Goal: Navigation & Orientation: Find specific page/section

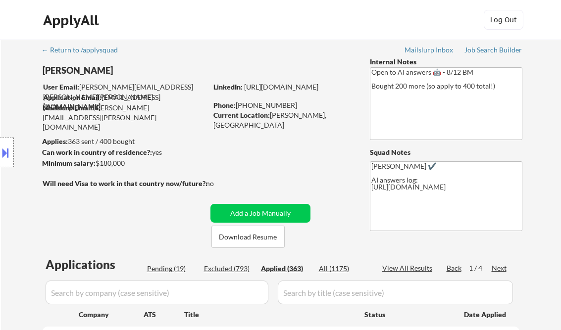
select select ""applied""
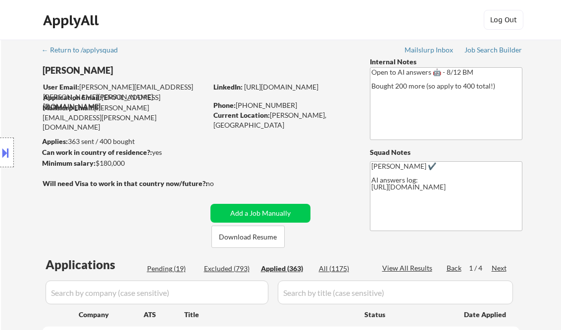
select select ""applied""
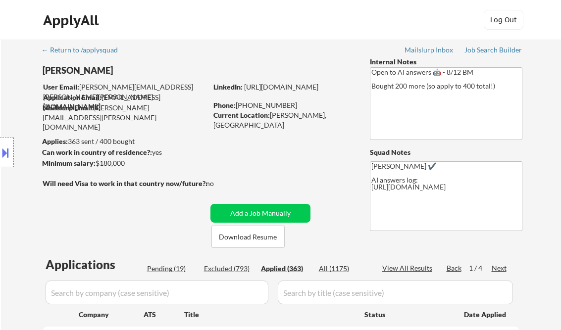
select select ""applied""
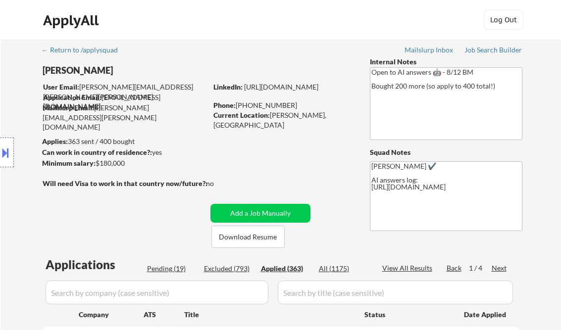
select select ""applied""
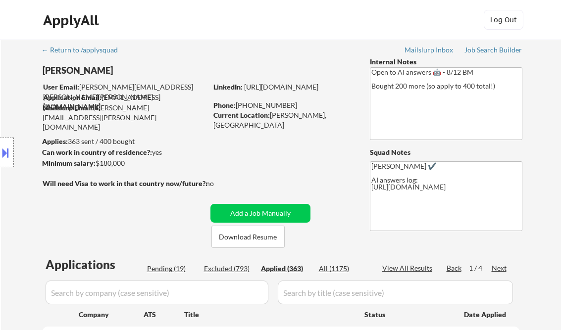
select select ""applied""
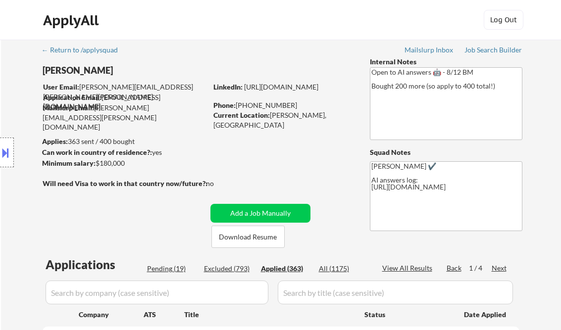
select select ""applied""
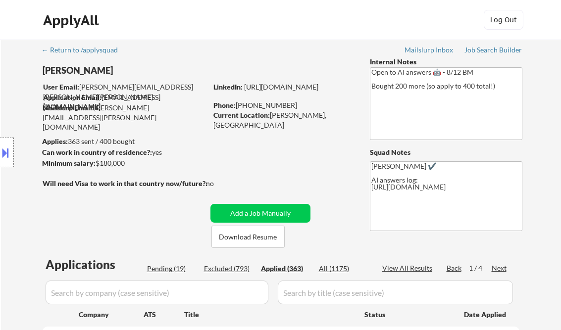
select select ""applied""
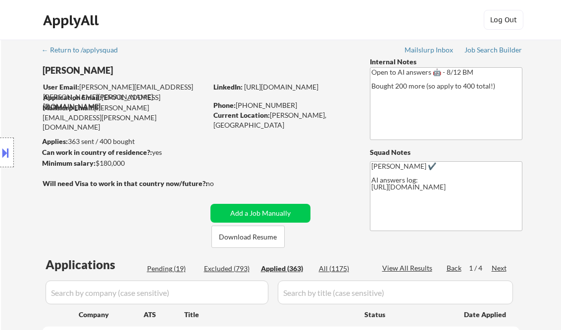
select select ""applied""
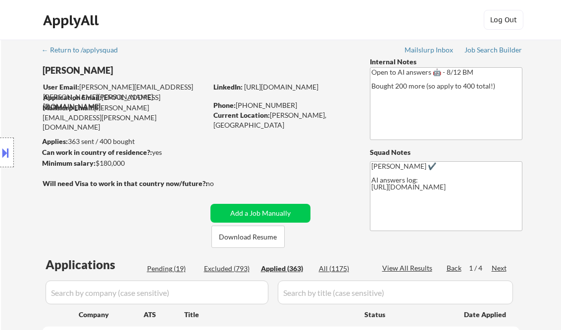
select select ""applied""
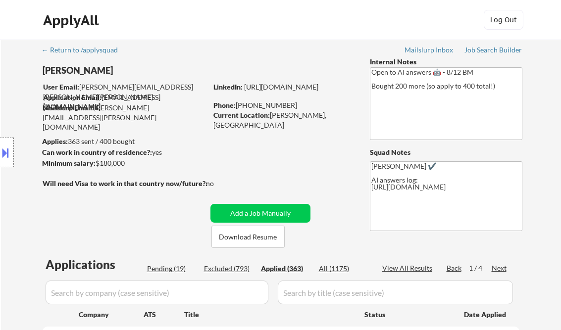
select select ""applied""
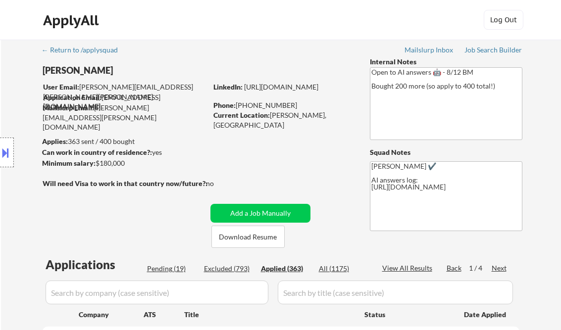
select select ""applied""
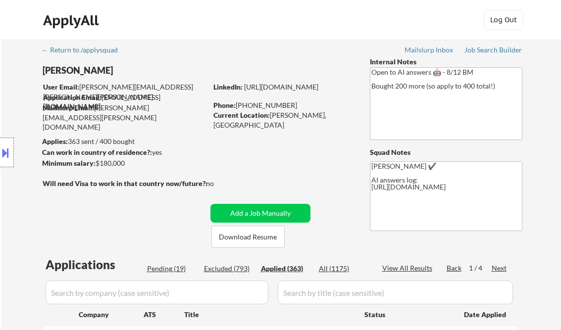
select select ""applied""
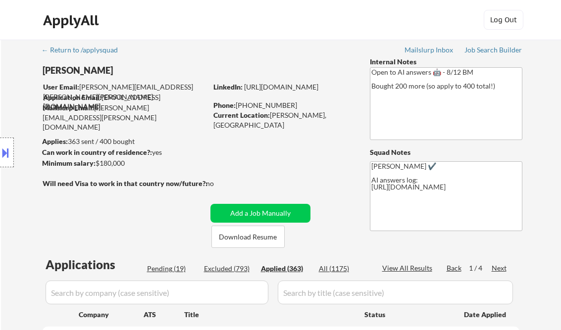
select select ""applied""
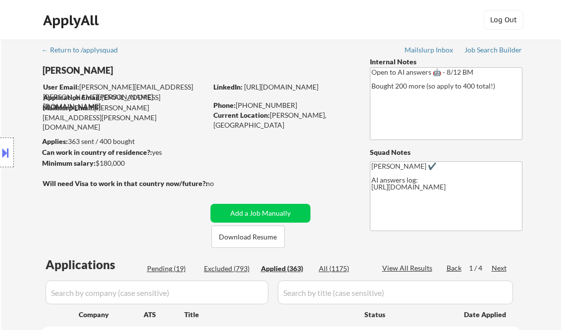
select select ""applied""
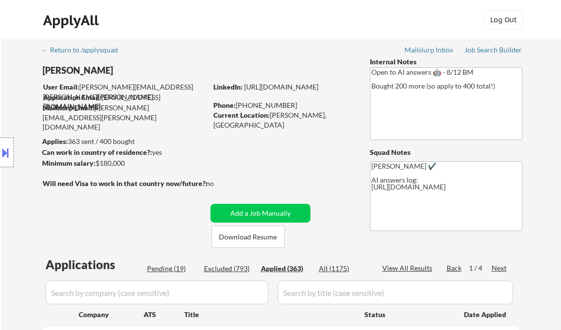
select select ""applied""
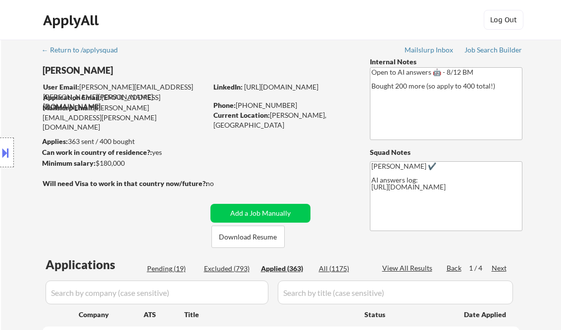
select select ""applied""
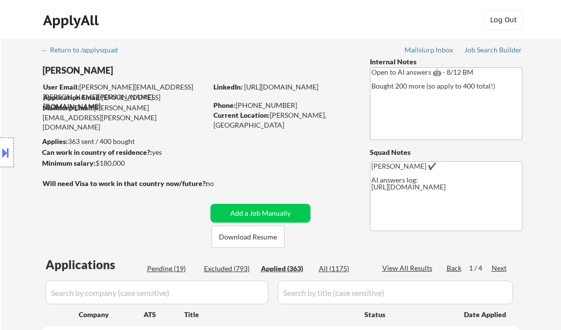
select select ""applied""
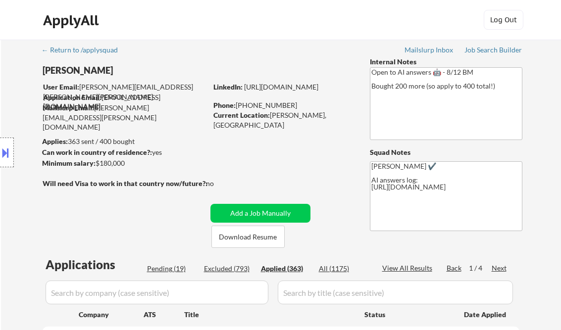
select select ""applied""
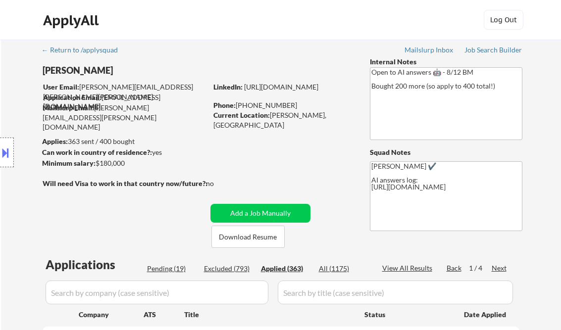
select select ""applied""
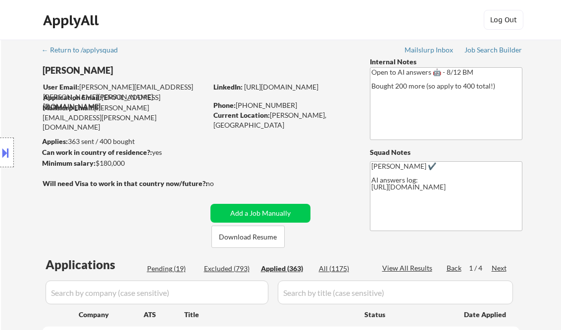
select select ""applied""
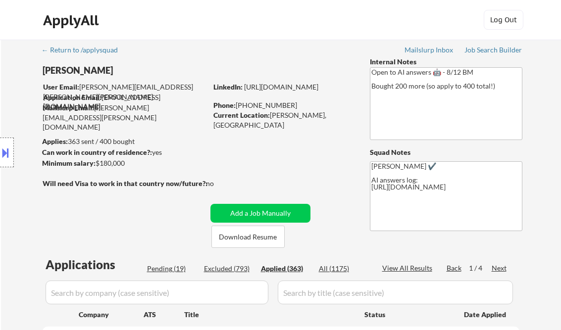
scroll to position [119, 0]
